Goal: Transaction & Acquisition: Obtain resource

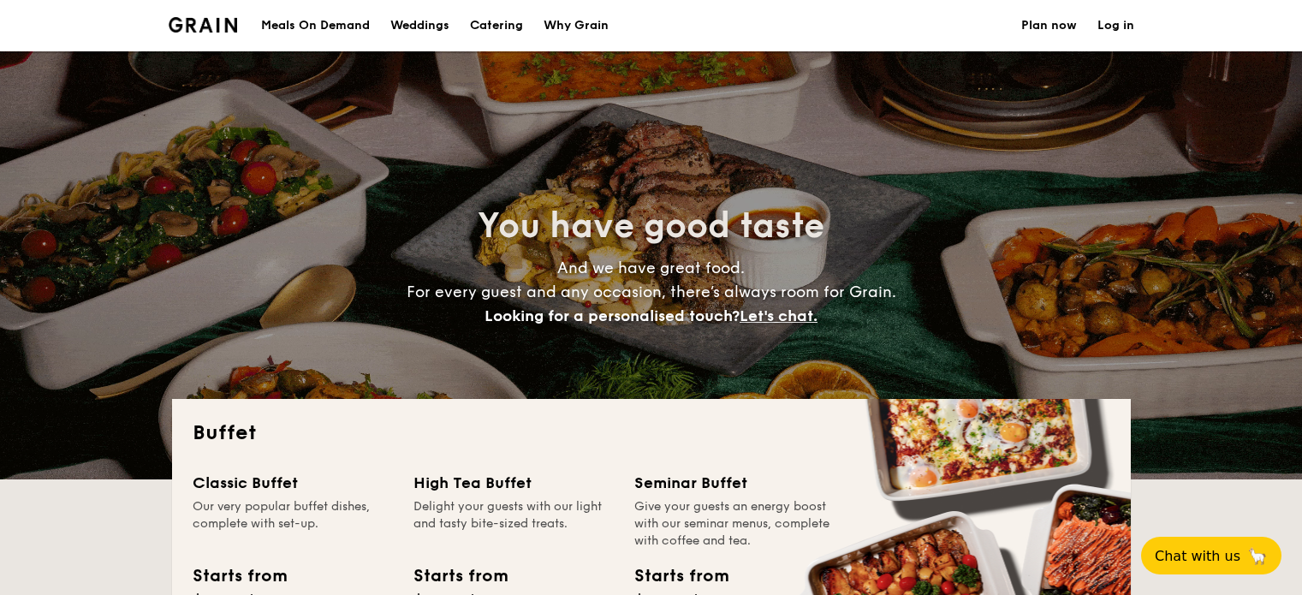
select select
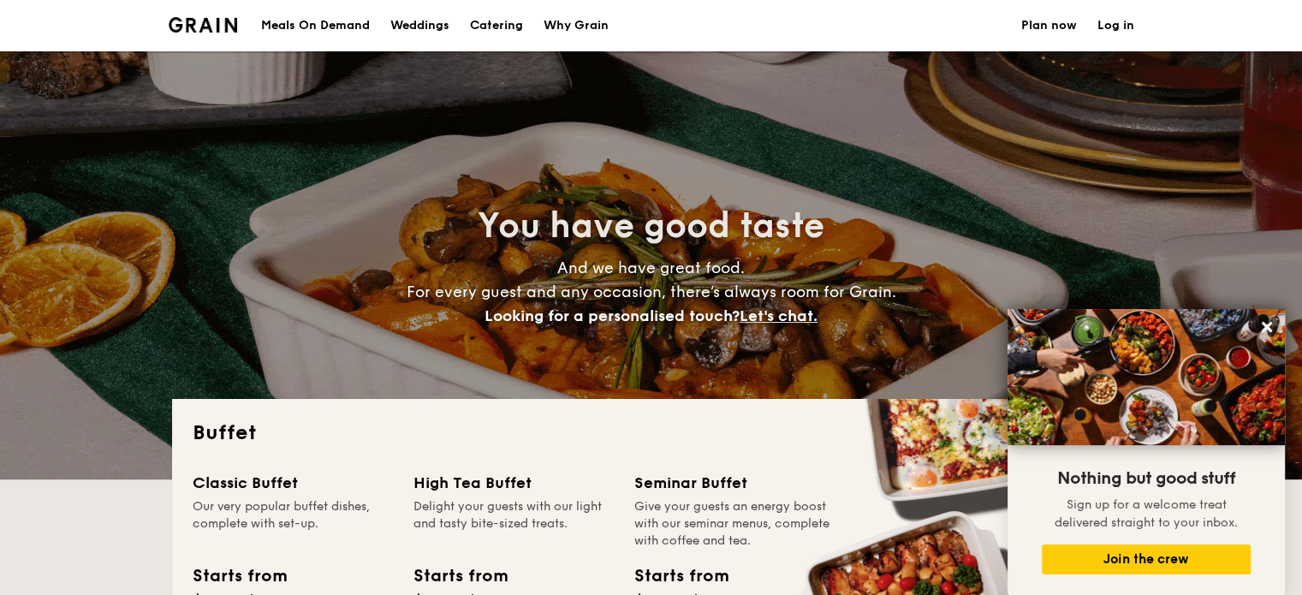
click at [503, 19] on h1 "Catering" at bounding box center [496, 25] width 53 height 51
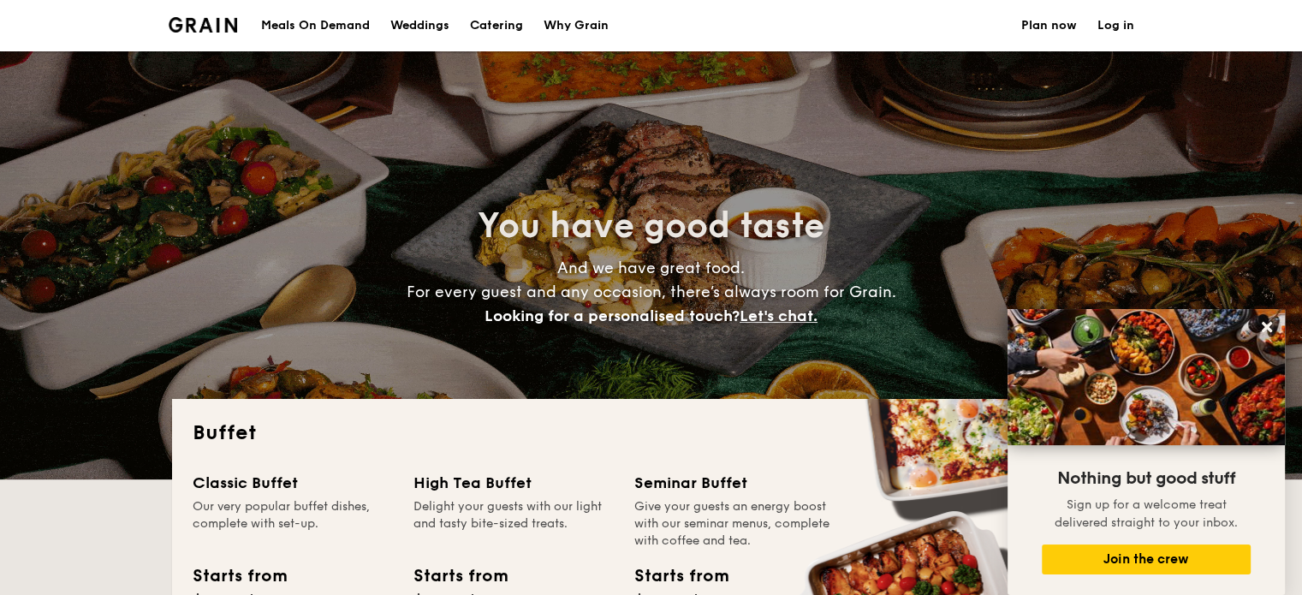
click at [336, 28] on div "Meals On Demand" at bounding box center [315, 25] width 109 height 51
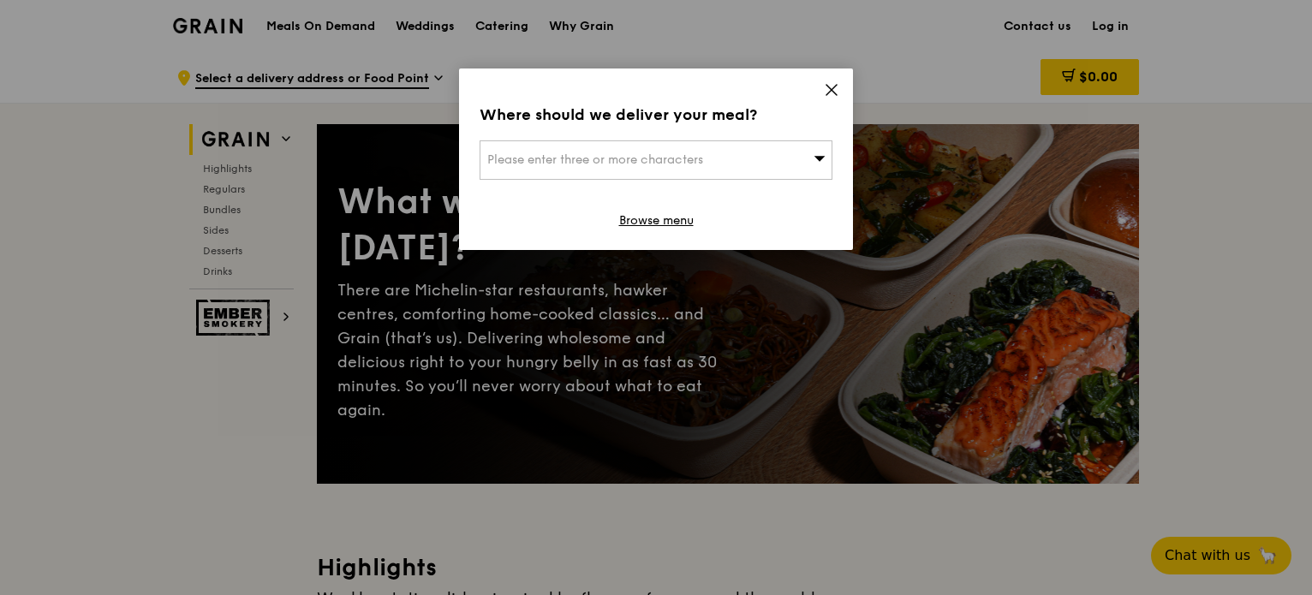
click at [829, 92] on icon at bounding box center [831, 90] width 10 height 10
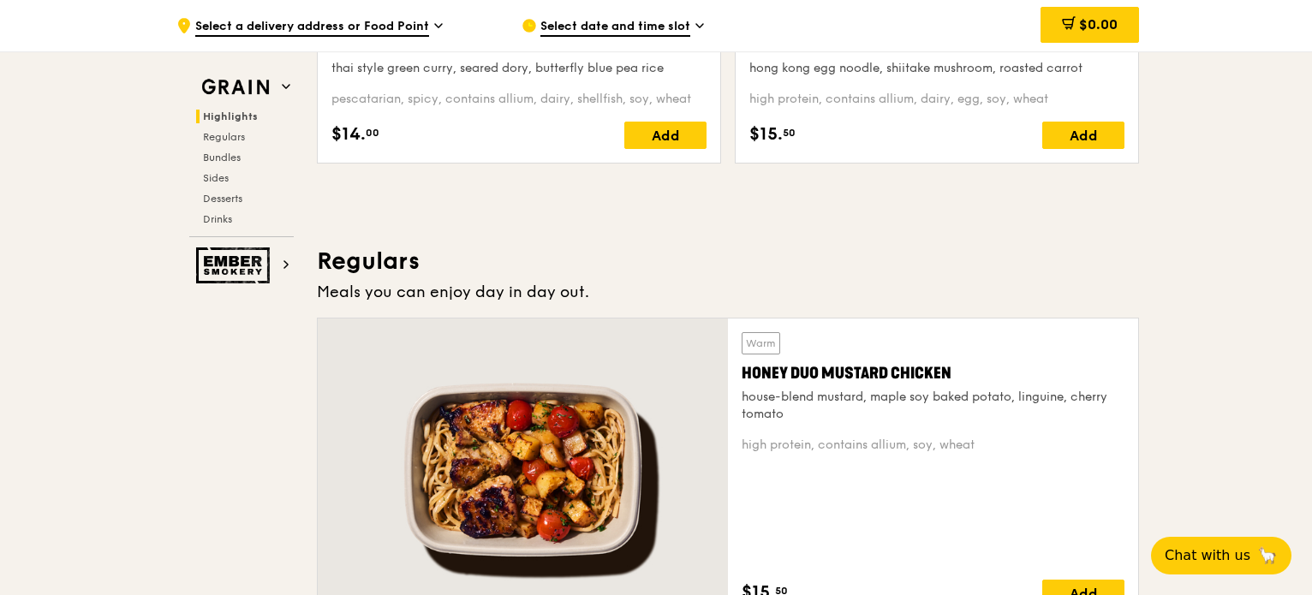
scroll to position [1027, 0]
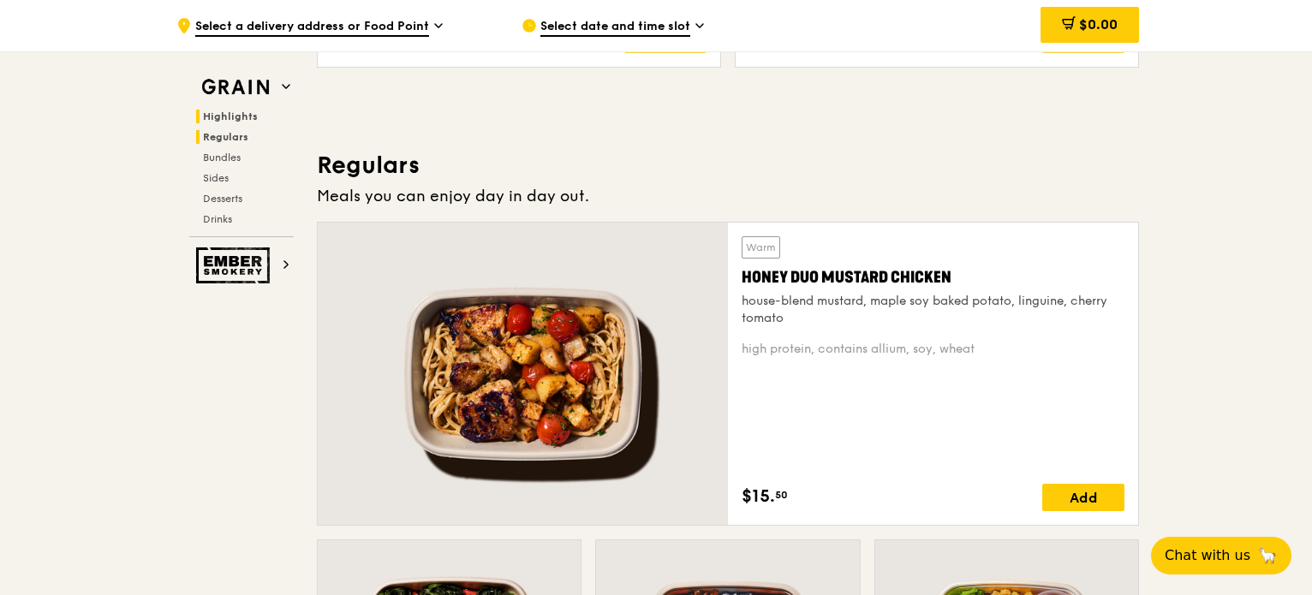
click at [229, 138] on span "Regulars" at bounding box center [225, 137] width 45 height 12
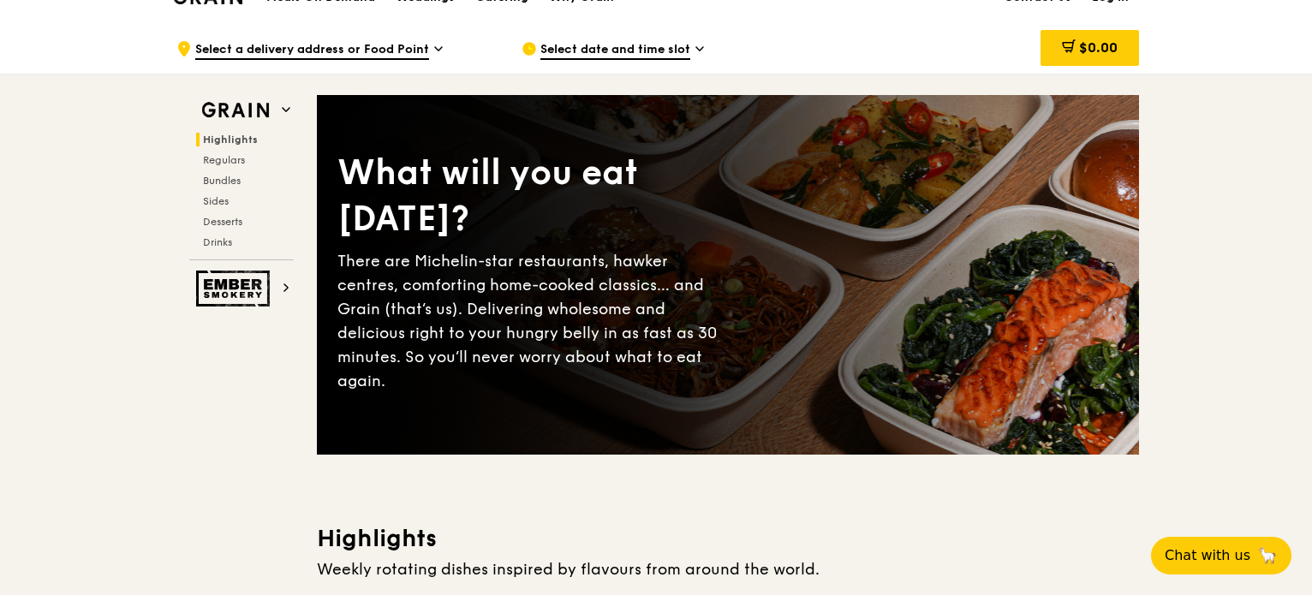
scroll to position [0, 0]
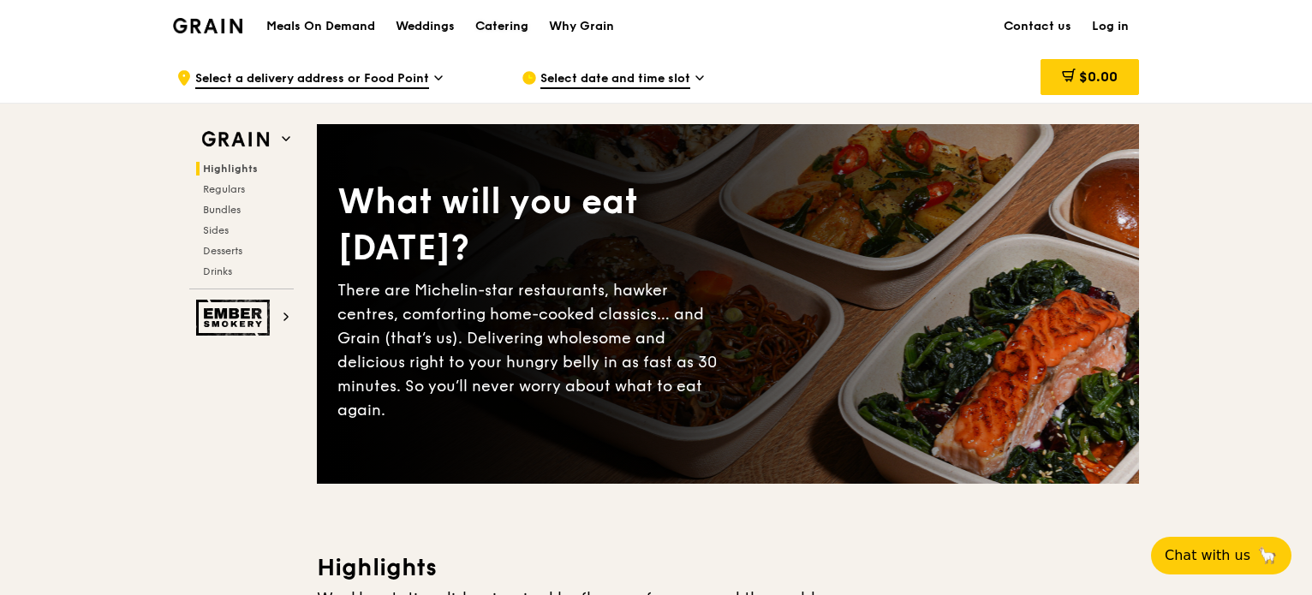
drag, startPoint x: 502, startPoint y: 23, endPoint x: 509, endPoint y: 13, distance: 12.3
click at [502, 23] on div "Catering" at bounding box center [501, 26] width 53 height 51
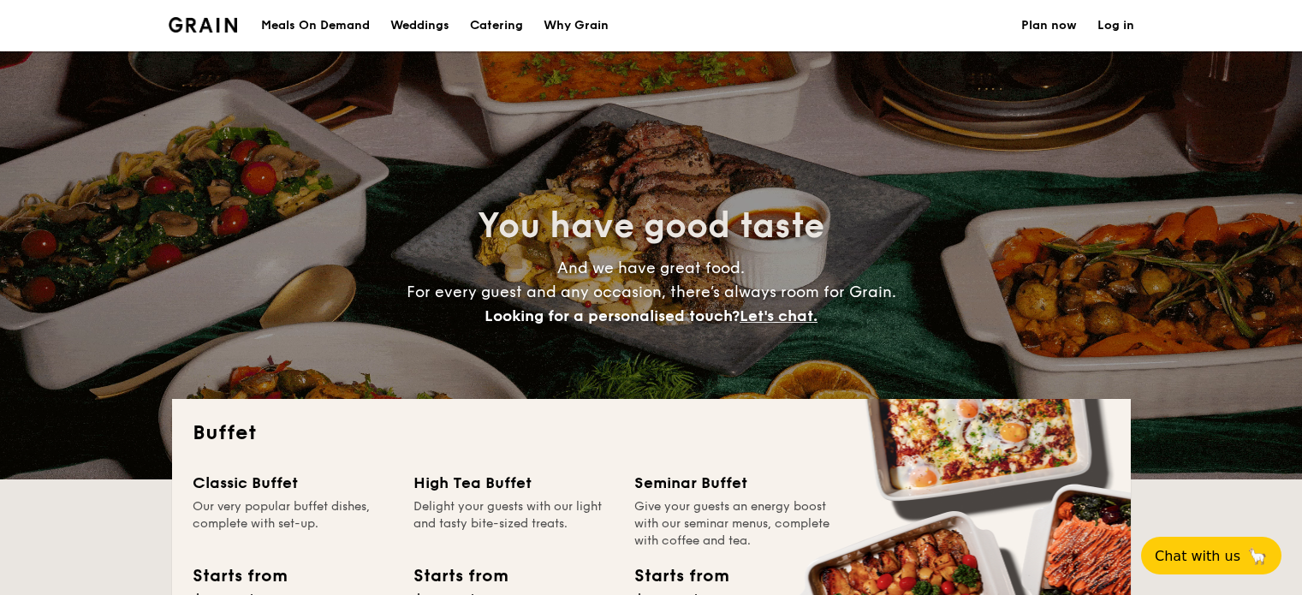
select select
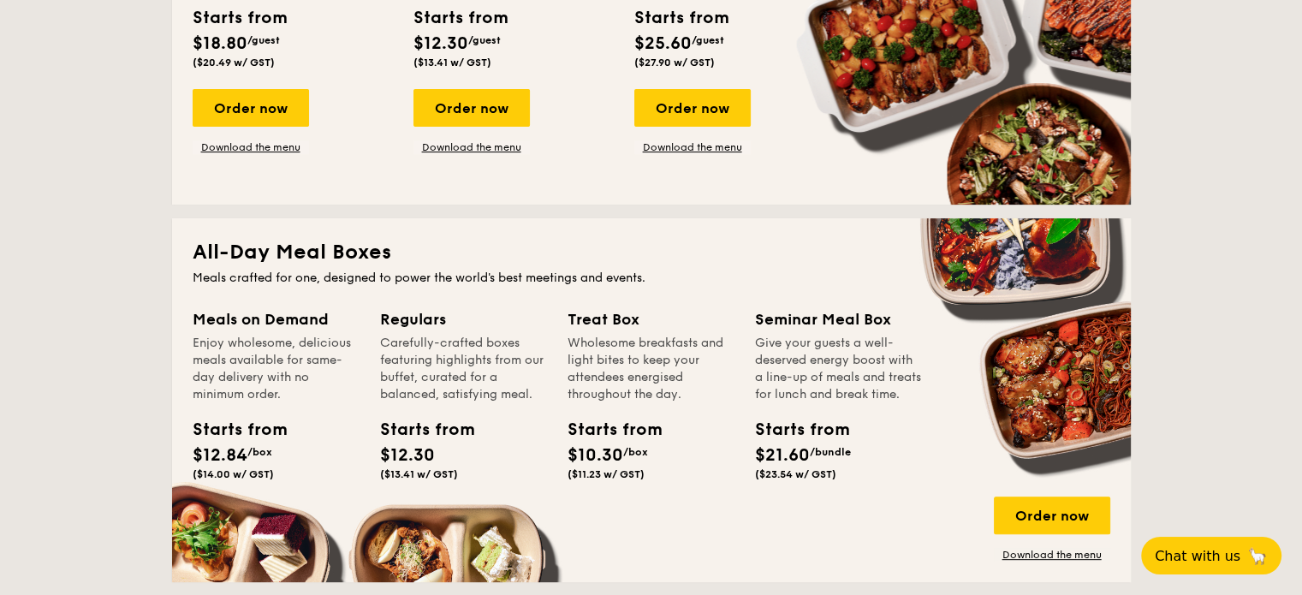
scroll to position [599, 0]
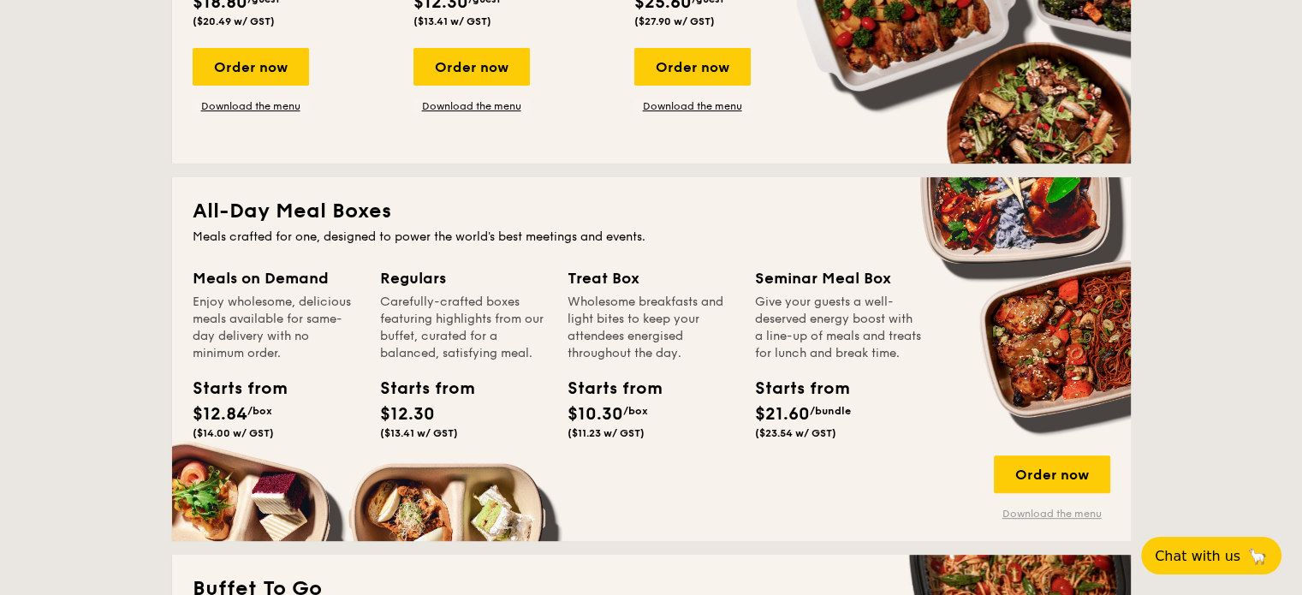
click at [1028, 516] on link "Download the menu" at bounding box center [1052, 514] width 116 height 14
